Goal: Information Seeking & Learning: Learn about a topic

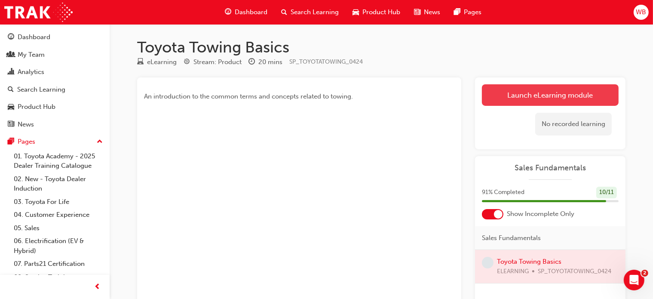
click at [540, 92] on link "Launch eLearning module" at bounding box center [550, 95] width 137 height 22
click at [540, 92] on div "Toyota Towing Basics eLearning Stream: Product 20 mins SP_TOYOTATOWING_0424 An …" at bounding box center [326, 223] width 653 height 447
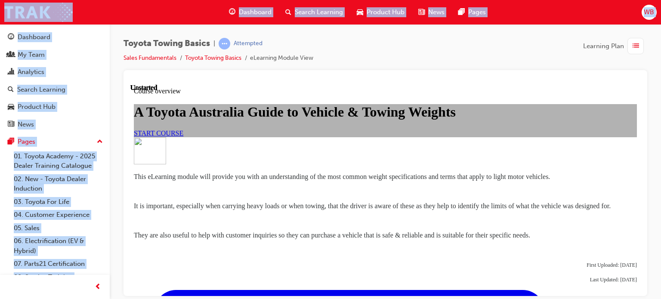
click at [470, 53] on div "Toyota Towing Basics | Attempted Sales Fundamentals Toyota Towing Basics eLearn…" at bounding box center [384, 54] width 523 height 32
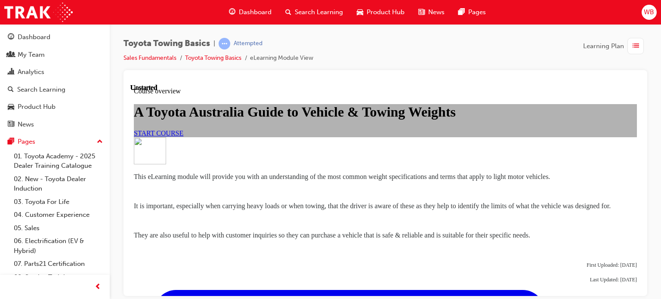
click at [183, 136] on span "START COURSE" at bounding box center [158, 132] width 49 height 7
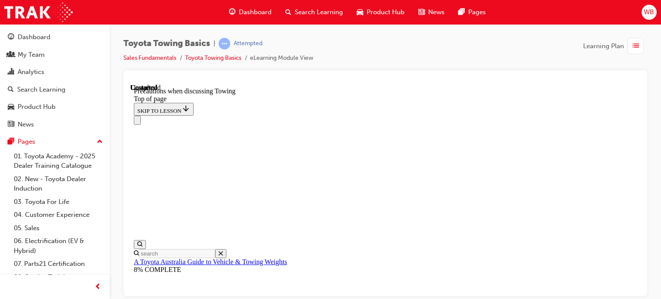
scroll to position [1049, 0]
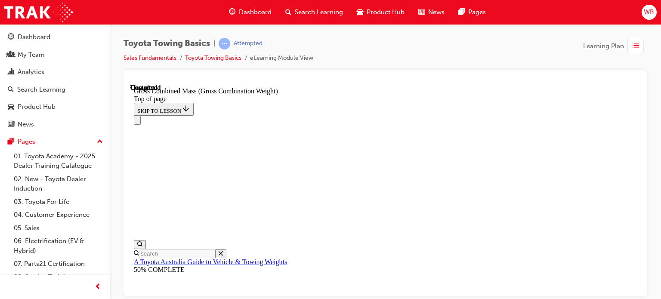
scroll to position [504, 0]
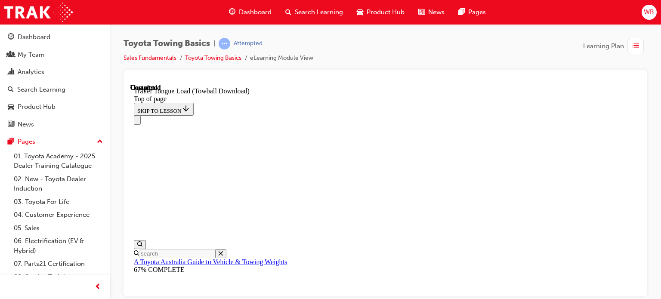
drag, startPoint x: 252, startPoint y: 6986, endPoint x: 301, endPoint y: 6986, distance: 49.0
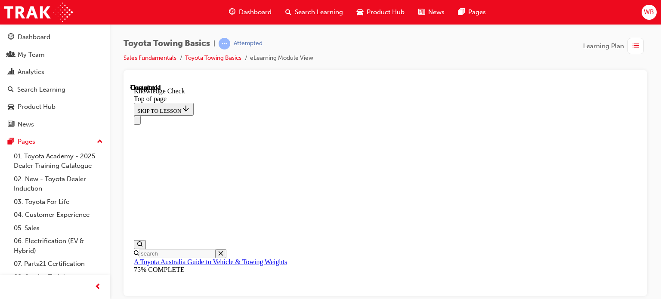
scroll to position [248, 0]
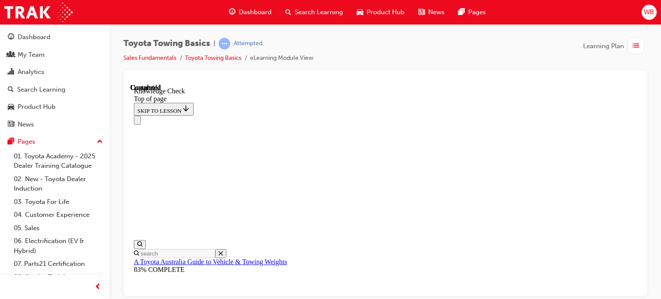
scroll to position [172, 0]
drag, startPoint x: 212, startPoint y: 7085, endPoint x: 253, endPoint y: 6988, distance: 105.8
drag, startPoint x: 209, startPoint y: 7084, endPoint x: 251, endPoint y: 6989, distance: 104.4
drag, startPoint x: 210, startPoint y: 7085, endPoint x: 328, endPoint y: 6950, distance: 179.5
drag, startPoint x: 212, startPoint y: 7084, endPoint x: 254, endPoint y: 6987, distance: 105.9
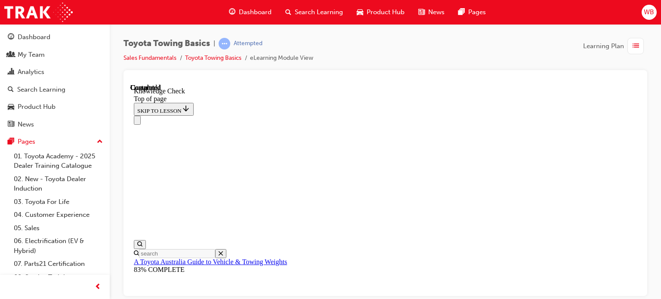
drag, startPoint x: 210, startPoint y: 7087, endPoint x: 398, endPoint y: 7050, distance: 191.5
drag, startPoint x: 211, startPoint y: 7085, endPoint x: 348, endPoint y: 7056, distance: 140.7
drag, startPoint x: 213, startPoint y: 7087, endPoint x: 288, endPoint y: 7028, distance: 95.6
drag, startPoint x: 211, startPoint y: 7085, endPoint x: 200, endPoint y: 7057, distance: 30.3
drag, startPoint x: 212, startPoint y: 7084, endPoint x: 402, endPoint y: 6930, distance: 244.6
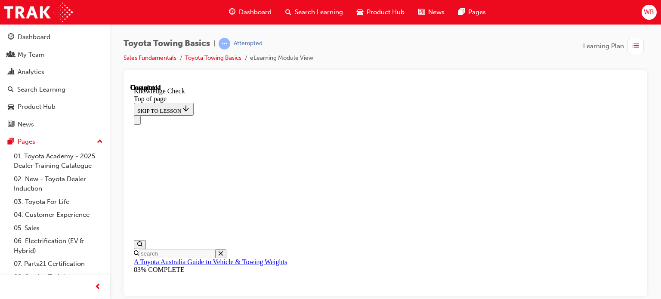
scroll to position [248, 0]
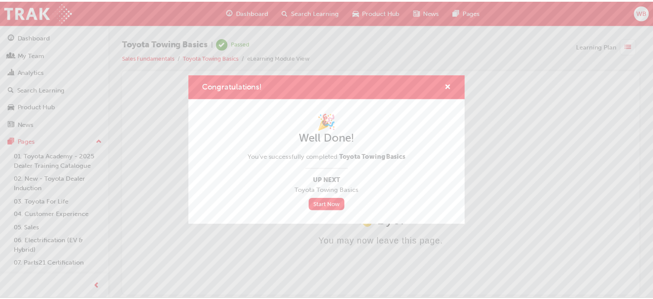
scroll to position [0, 0]
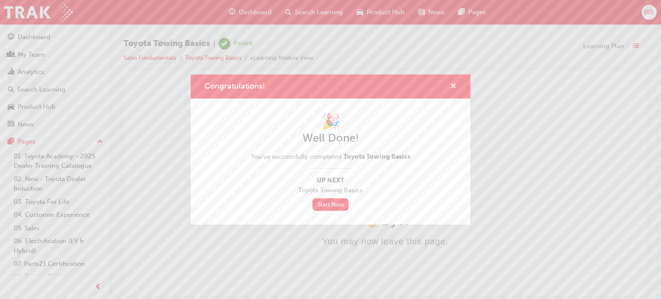
click at [451, 84] on span "cross-icon" at bounding box center [453, 87] width 6 height 8
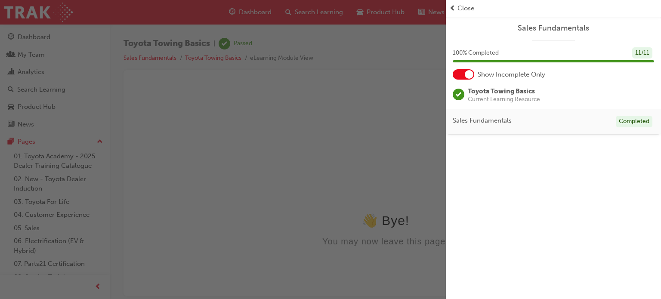
click at [454, 6] on span "prev-icon" at bounding box center [452, 8] width 6 height 10
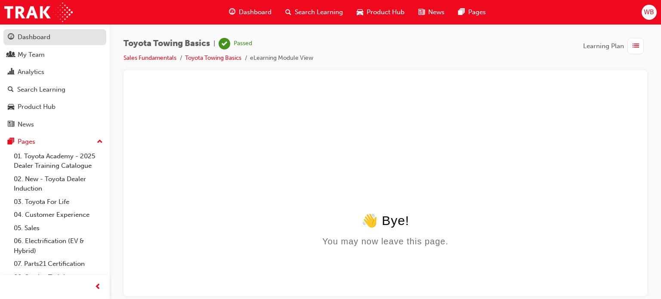
click at [49, 36] on div "Dashboard" at bounding box center [34, 37] width 33 height 10
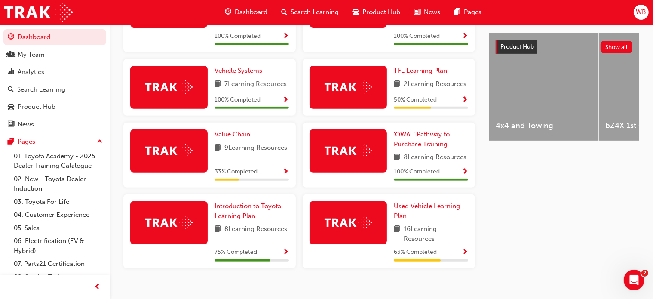
scroll to position [344, 0]
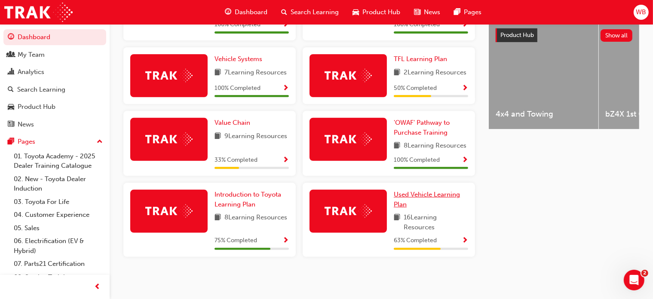
click at [419, 194] on span "Used Vehicle Learning Plan" at bounding box center [427, 199] width 66 height 18
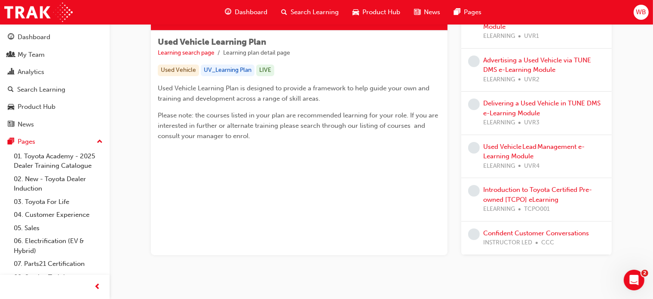
scroll to position [151, 0]
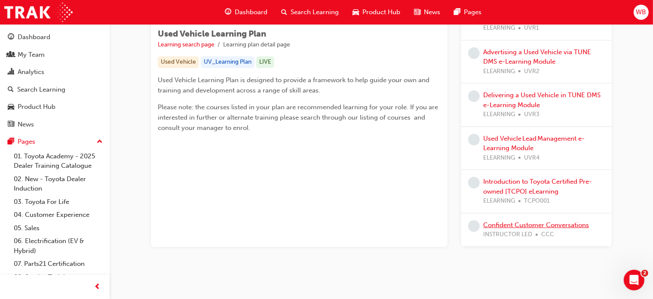
click at [529, 221] on link "Confident Customer Conversations" at bounding box center [536, 225] width 106 height 8
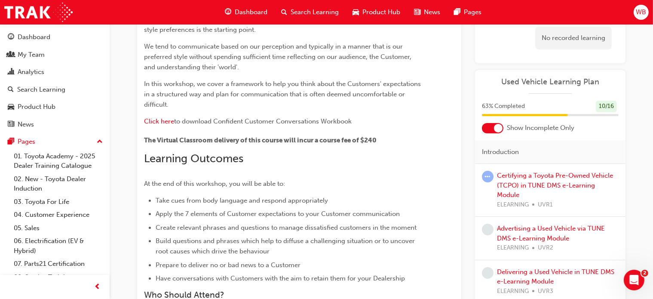
scroll to position [129, 0]
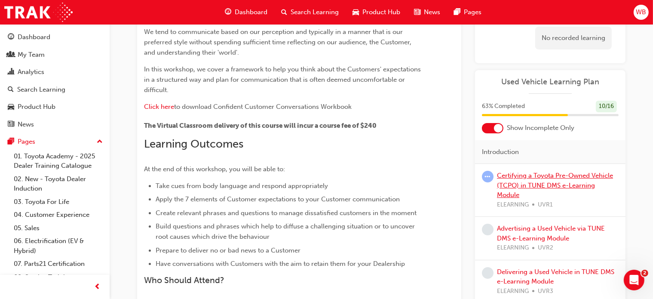
click at [545, 177] on link "Certifying a Toyota Pre-Owned Vehicle (TCPO) in TUNE DMS e-Learning Module" at bounding box center [555, 185] width 116 height 27
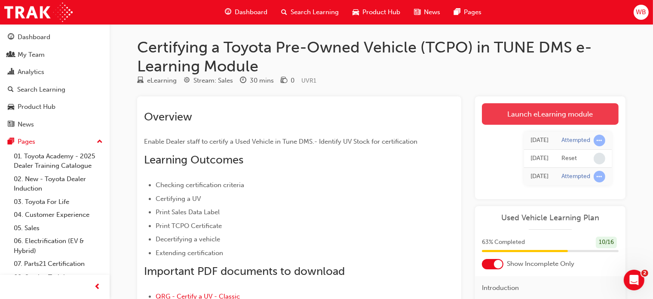
click at [545, 112] on link "Launch eLearning module" at bounding box center [550, 114] width 137 height 22
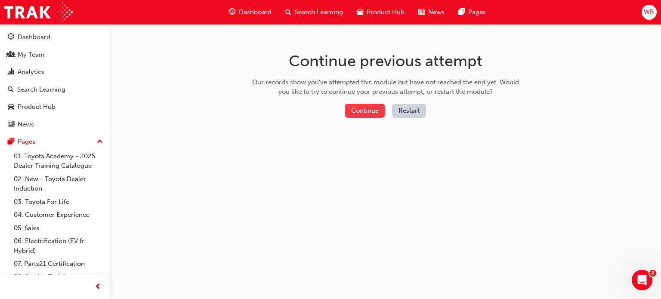
click at [366, 109] on button "Continue" at bounding box center [364, 111] width 40 height 14
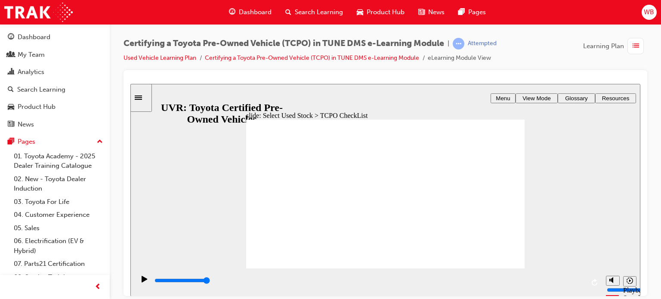
click at [534, 295] on html "slide: Select CheckList action NEXT NEXT There are a number of ways to acquire …" at bounding box center [385, 189] width 510 height 212
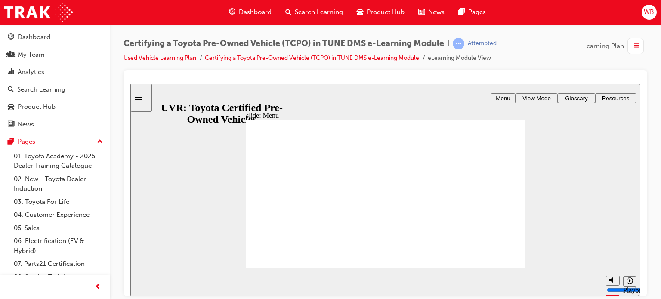
click at [502, 248] on div "04 EXTENDING THE TCPO CERTIFICATION START START BACK BACK START START EXTENDING…" at bounding box center [385, 197] width 278 height 157
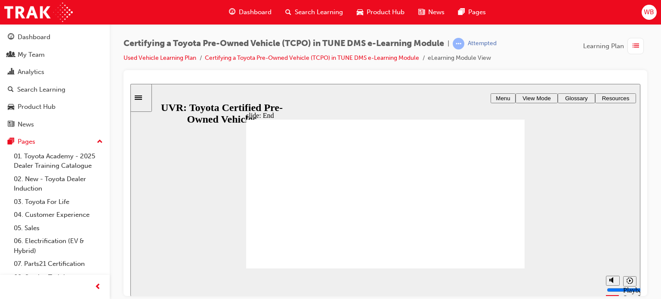
type input "7700"
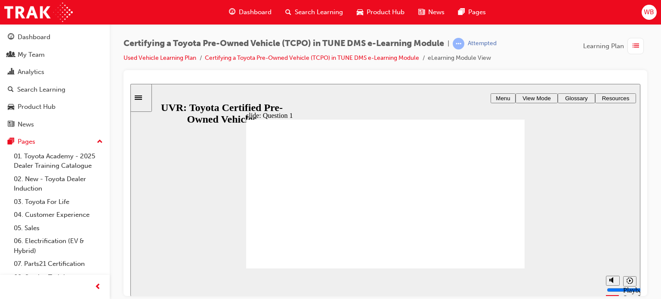
radio input "true"
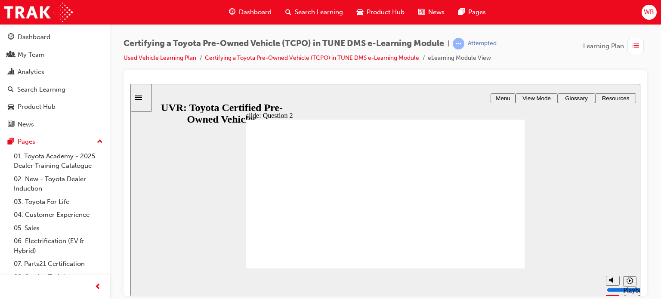
type input "5000"
checkbox input "true"
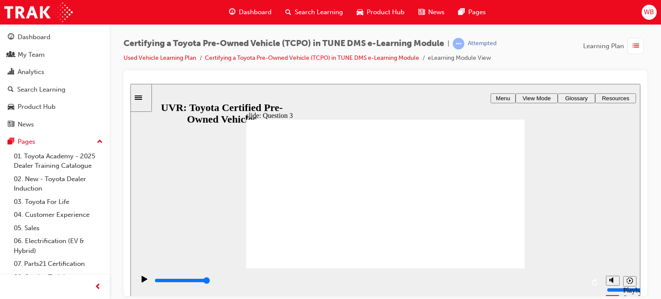
checkbox input "true"
radio input "true"
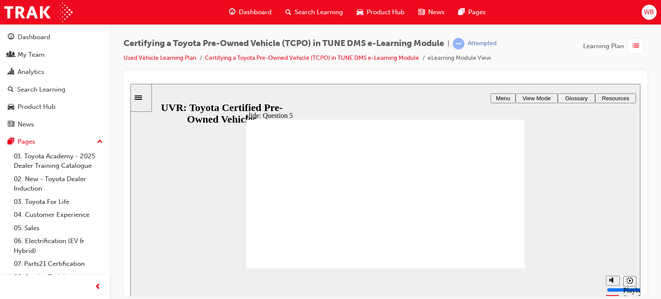
radio input "false"
radio input "true"
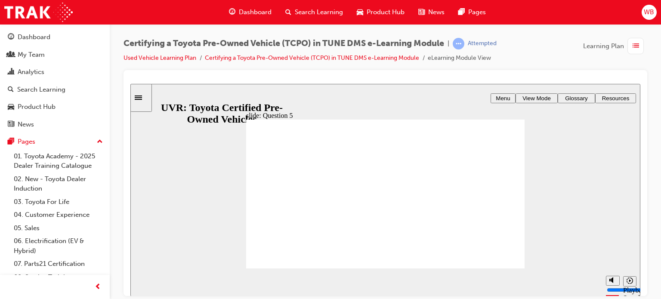
radio input "true"
click at [628, 280] on icon "next" at bounding box center [628, 282] width 4 height 8
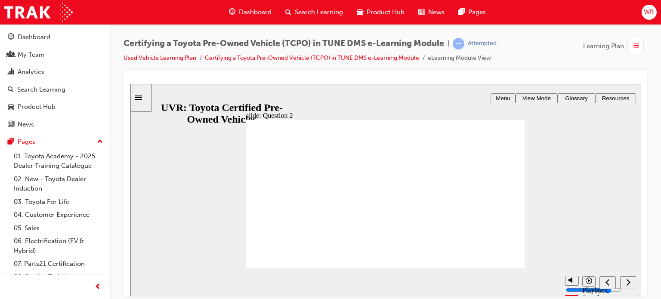
click at [627, 280] on icon "next" at bounding box center [628, 281] width 4 height 6
click at [605, 281] on icon "previous" at bounding box center [607, 282] width 4 height 8
click at [627, 281] on icon "next" at bounding box center [628, 282] width 4 height 8
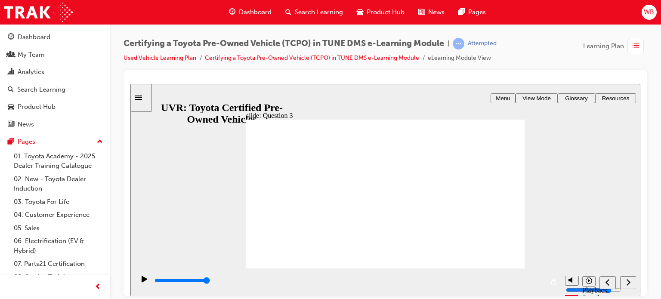
click at [628, 282] on icon "next" at bounding box center [628, 282] width 4 height 8
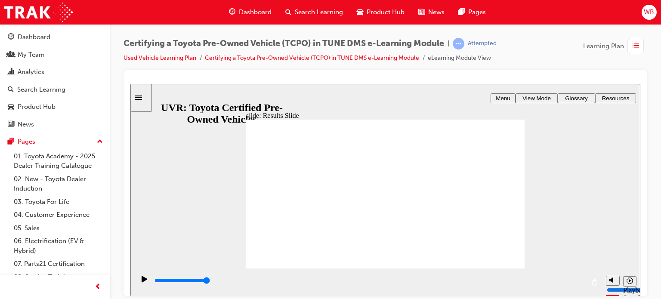
click at [606, 281] on icon "previous" at bounding box center [607, 282] width 4 height 6
click at [141, 282] on icon "play/pause" at bounding box center [144, 278] width 6 height 6
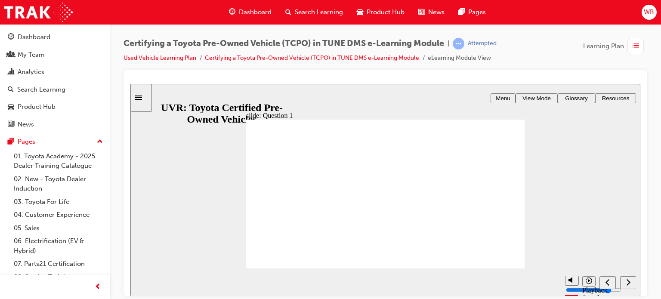
click at [630, 280] on icon "next" at bounding box center [628, 282] width 4 height 8
click at [629, 280] on icon "next" at bounding box center [628, 282] width 4 height 8
type input "5000"
click at [537, 98] on span "View Mode" at bounding box center [536, 98] width 28 height 6
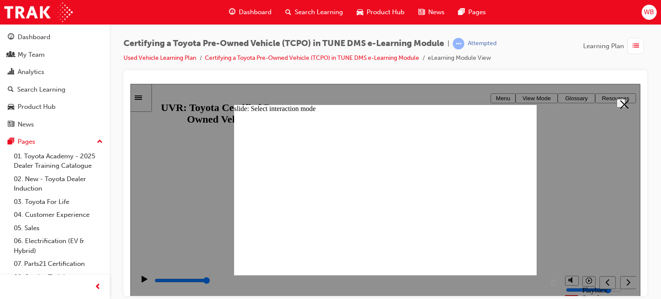
click at [569, 98] on div at bounding box center [385, 189] width 510 height 212
click at [620, 103] on icon "Close" at bounding box center [624, 104] width 9 height 9
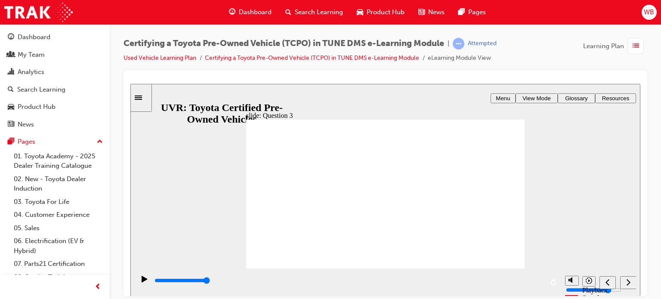
click at [500, 97] on span "Menu" at bounding box center [502, 98] width 14 height 6
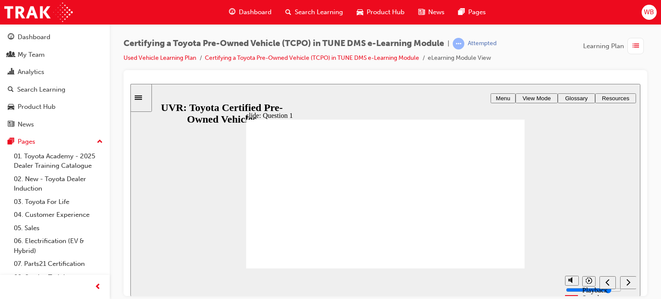
click at [627, 279] on icon "next" at bounding box center [628, 282] width 4 height 8
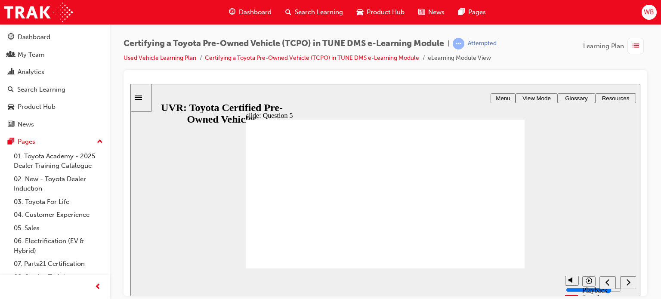
click at [627, 279] on icon "next" at bounding box center [628, 282] width 4 height 8
click at [627, 279] on icon "playback speed" at bounding box center [629, 280] width 6 height 6
click at [545, 234] on div "slide: Results Slide Rectangle 2 60 % ( 30 points) Rectangle 3 Assessment Resul…" at bounding box center [385, 189] width 510 height 212
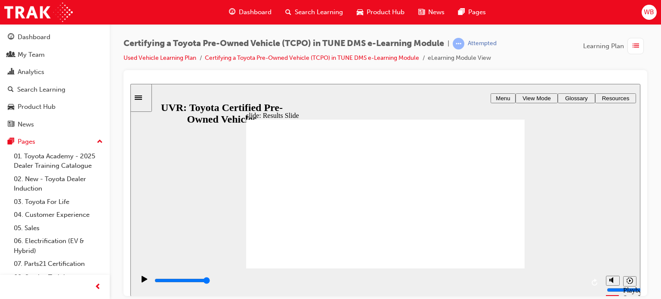
click at [502, 97] on span "Menu" at bounding box center [502, 98] width 14 height 6
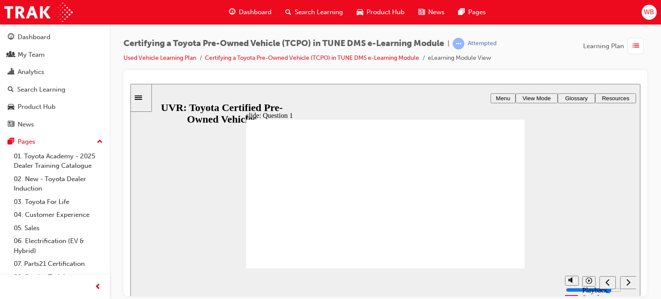
click at [630, 280] on icon "next" at bounding box center [628, 282] width 4 height 8
click at [629, 280] on icon "next" at bounding box center [628, 282] width 4 height 8
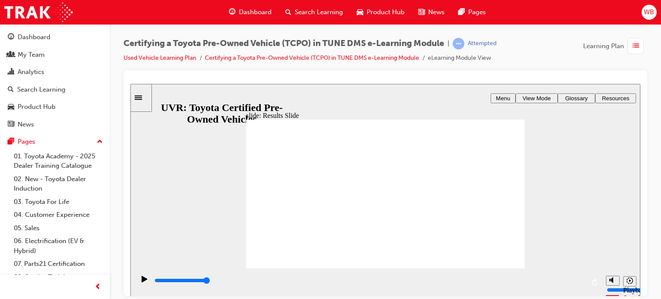
type input "4000"
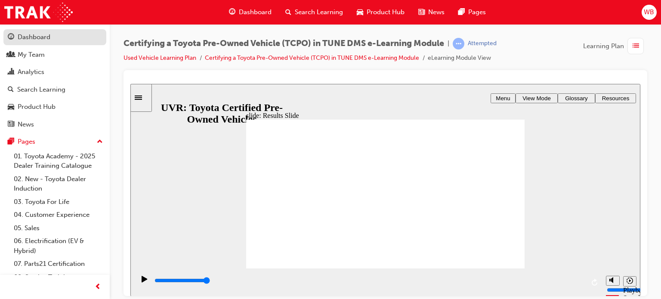
click at [37, 36] on div "Dashboard" at bounding box center [34, 37] width 33 height 10
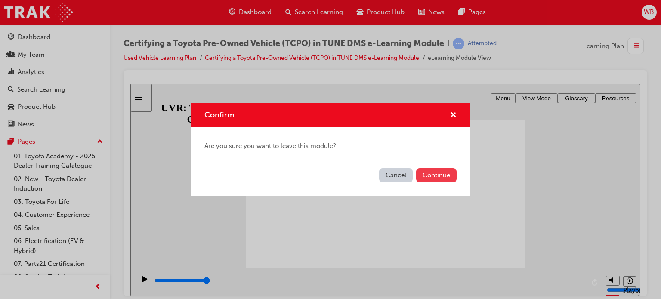
click at [428, 172] on button "Continue" at bounding box center [436, 175] width 40 height 14
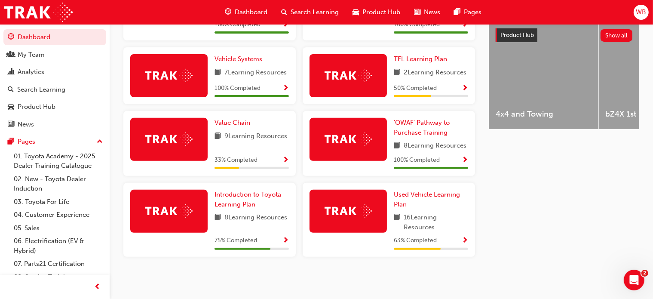
scroll to position [344, 0]
click at [412, 195] on span "Used Vehicle Learning Plan" at bounding box center [427, 199] width 66 height 18
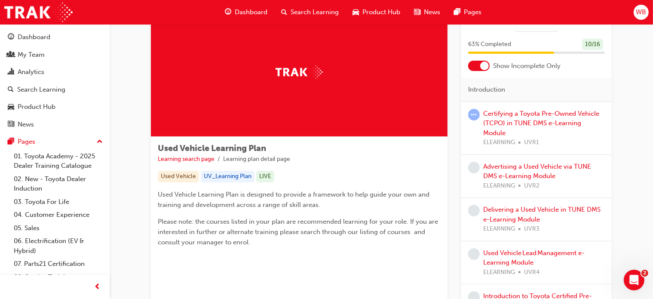
scroll to position [22, 0]
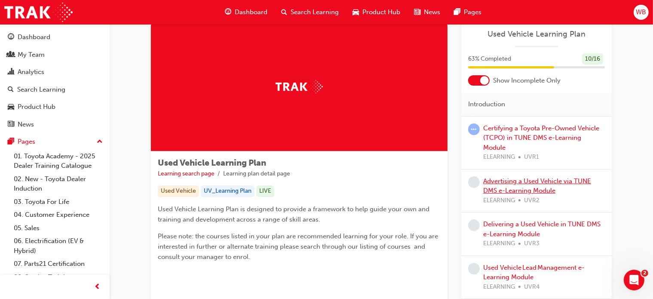
click at [521, 177] on link "Advertising a Used Vehicle via TUNE DMS e-Learning Module" at bounding box center [537, 186] width 108 height 18
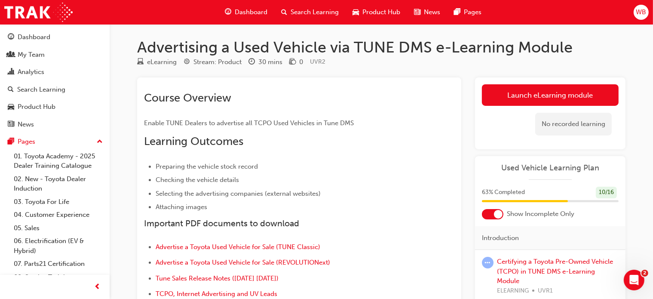
scroll to position [43, 0]
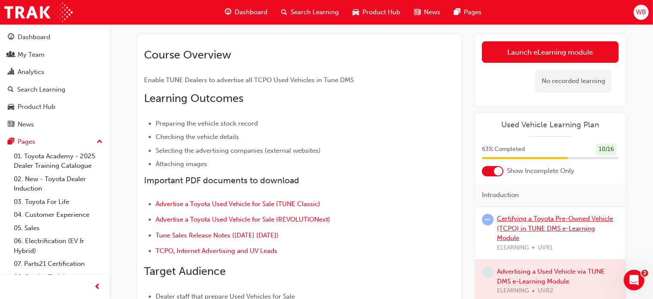
click at [528, 220] on link "Certifying a Toyota Pre-Owned Vehicle (TCPO) in TUNE DMS e-Learning Module" at bounding box center [555, 228] width 116 height 27
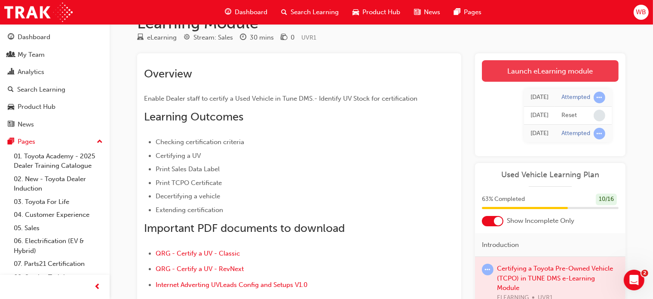
click at [548, 69] on link "Launch eLearning module" at bounding box center [550, 71] width 137 height 22
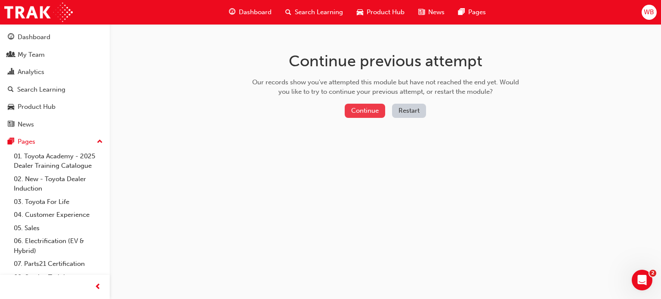
click at [368, 109] on button "Continue" at bounding box center [364, 111] width 40 height 14
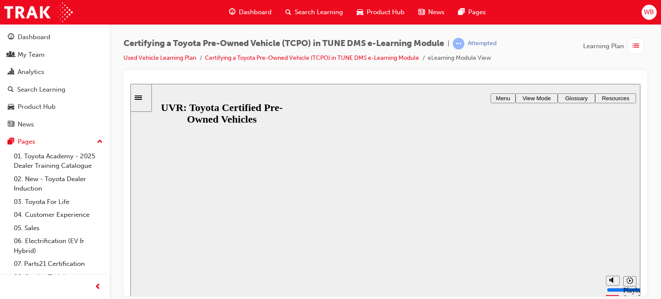
type input "4000"
